Goal: Obtain resource: Download file/media

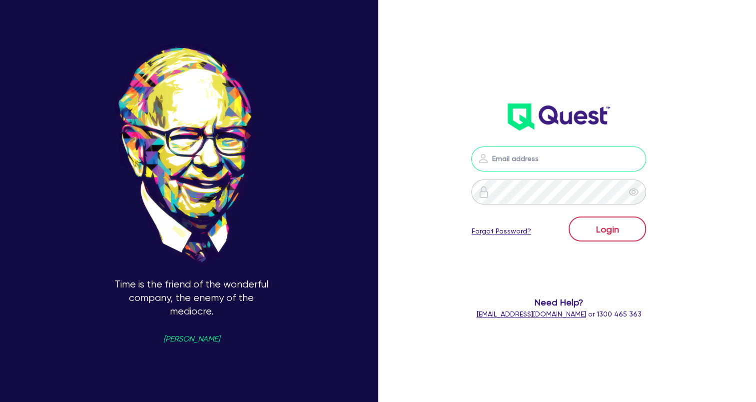
type input "[EMAIL_ADDRESS][DOMAIN_NAME]"
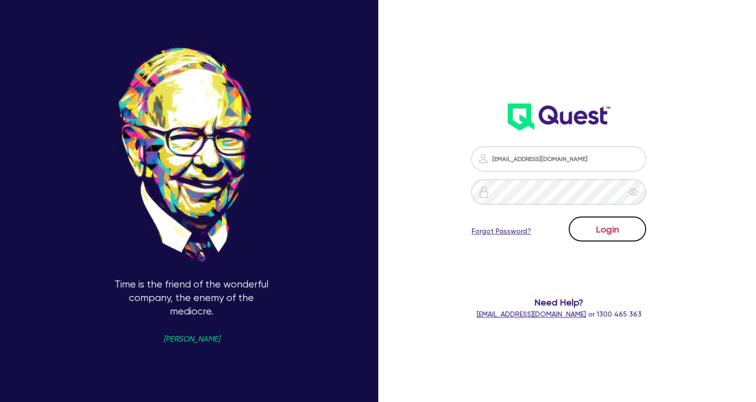
click at [620, 236] on button "Login" at bounding box center [607, 228] width 77 height 25
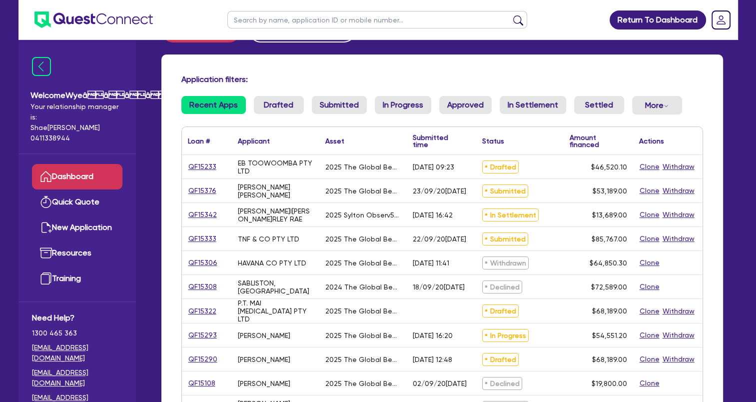
scroll to position [100, 0]
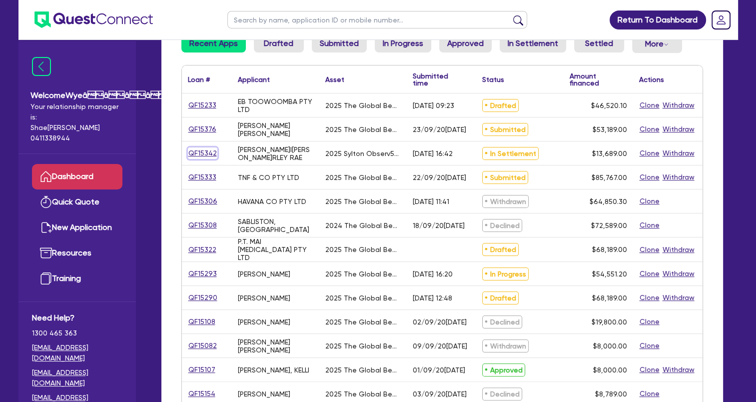
click at [200, 152] on link "QF15342" at bounding box center [202, 152] width 29 height 11
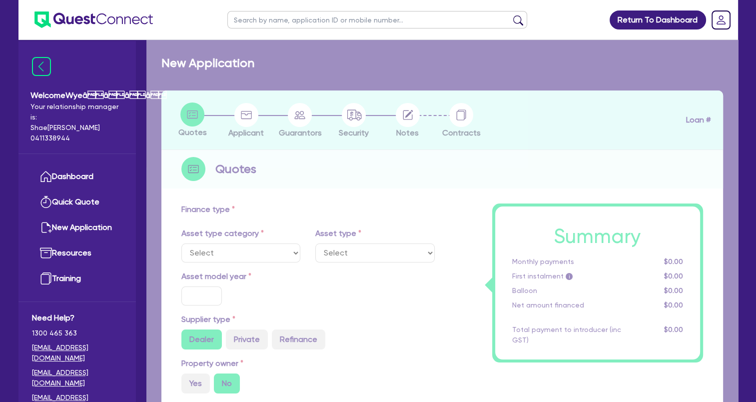
select select "TERTIARY_ASSETS"
type input "2025"
type input "18,689"
type input "5,000"
type input "8"
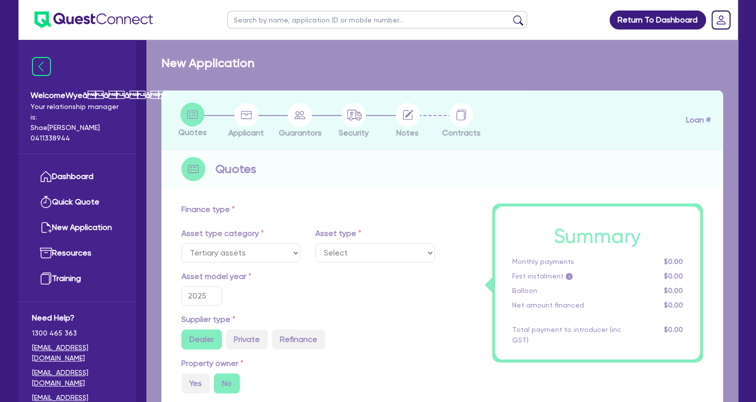
type input "1,095.12"
type input "17.95"
select select "BEAUTY_EQUIPMENT"
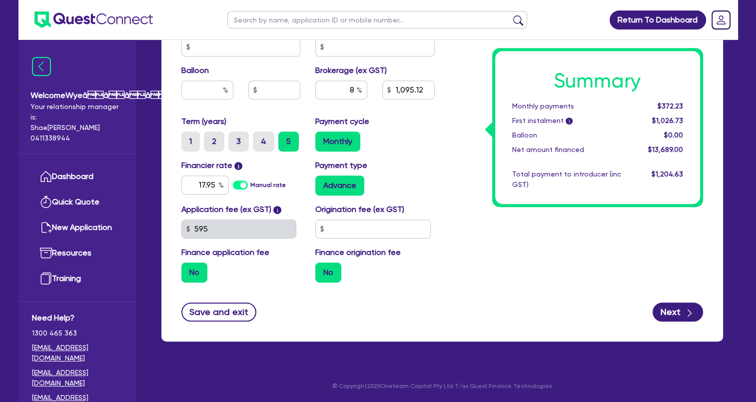
scroll to position [448, 0]
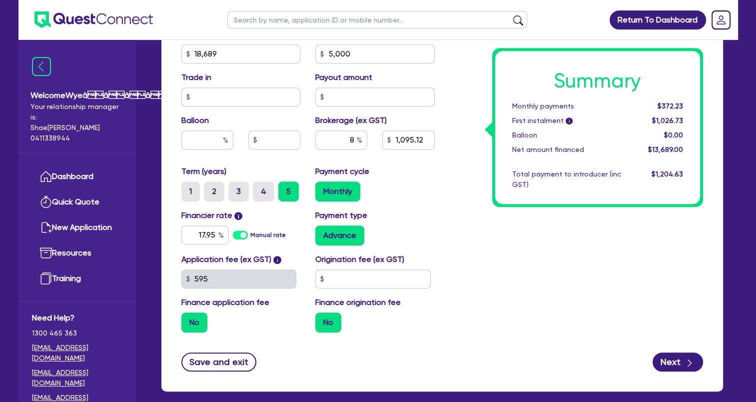
click at [507, 252] on div "Summary Monthly payments $372.23 First instalment i $1,026.73 Balloon $0.00 Net…" at bounding box center [576, 48] width 268 height 584
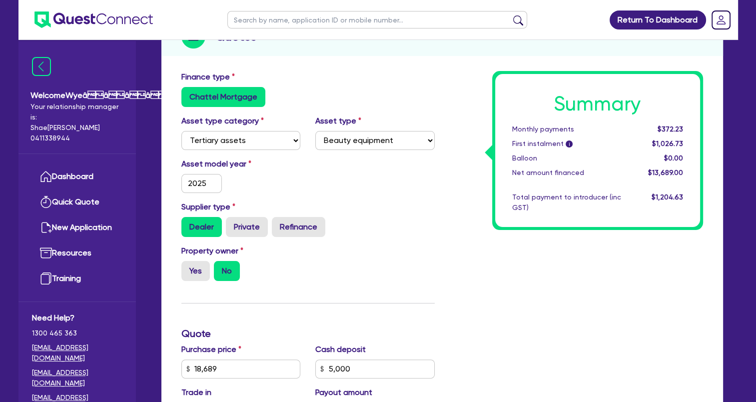
scroll to position [0, 0]
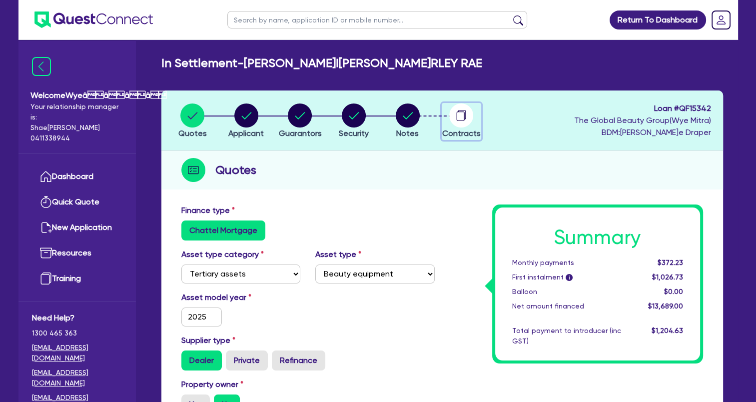
click at [466, 114] on icon "button" at bounding box center [462, 114] width 8 height 9
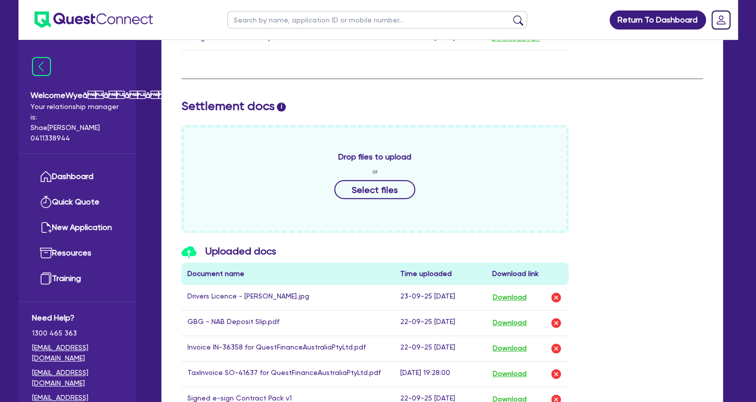
scroll to position [450, 0]
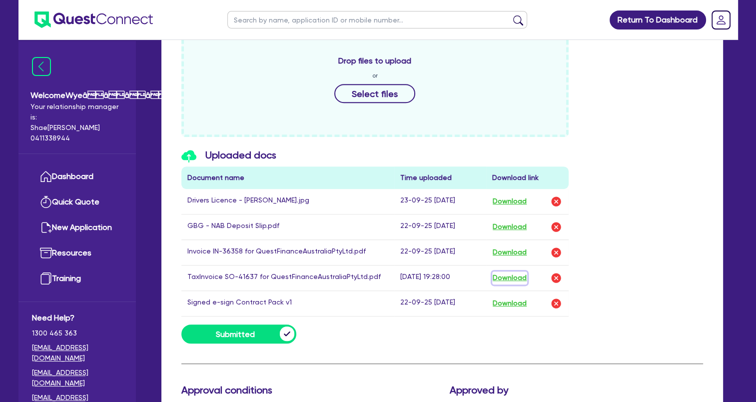
click at [516, 278] on button "Download" at bounding box center [509, 277] width 35 height 13
click at [504, 250] on button "Download" at bounding box center [509, 252] width 35 height 13
click at [655, 309] on div "Uploaded docs Document name Time uploaded Download link Drivers Li[PERSON_NAME]…" at bounding box center [442, 236] width 537 height 175
click at [509, 247] on button "Download" at bounding box center [509, 252] width 35 height 13
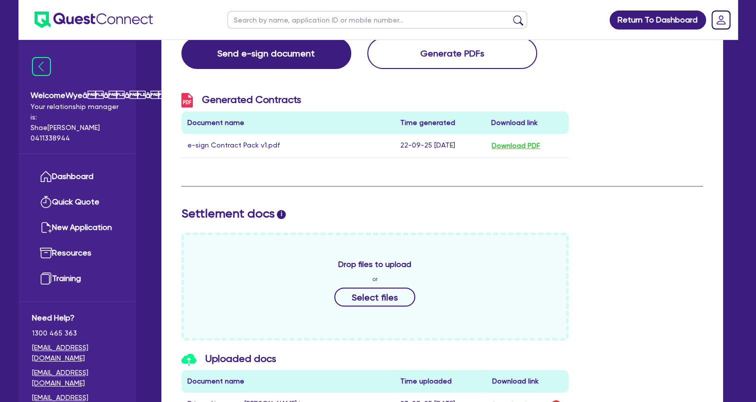
scroll to position [150, 0]
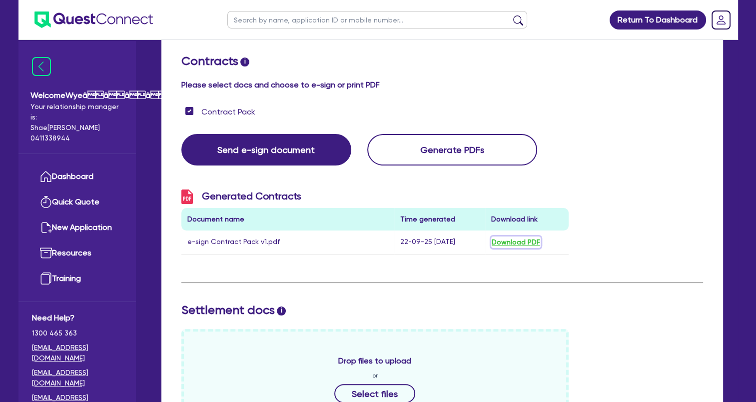
click at [520, 241] on button "Download PDF" at bounding box center [515, 241] width 49 height 11
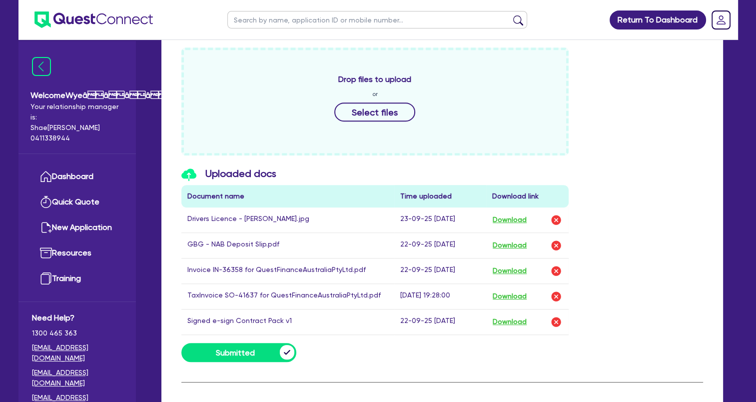
scroll to position [645, 0]
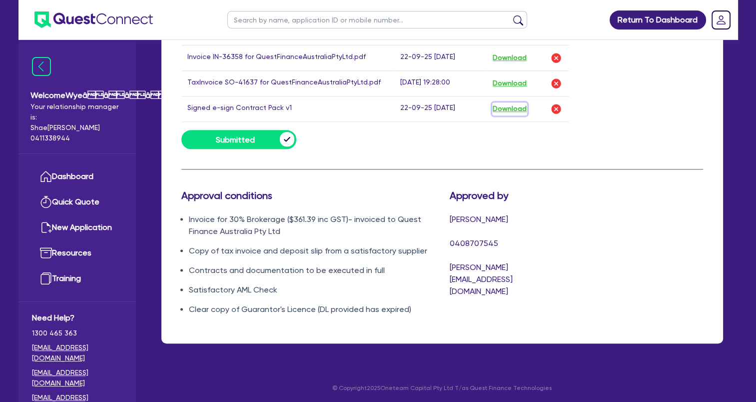
click at [499, 106] on button "Download" at bounding box center [509, 108] width 35 height 13
